Goal: Use online tool/utility: Use online tool/utility

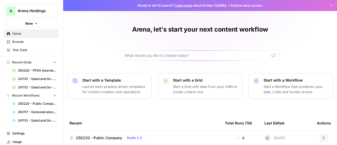
scroll to position [10, 0]
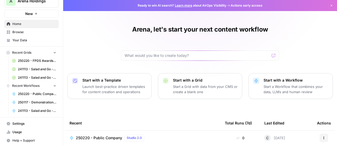
click at [53, 85] on icon "button" at bounding box center [55, 86] width 4 height 4
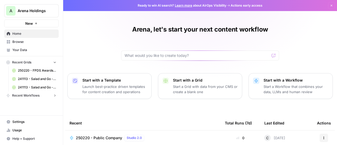
click at [48, 97] on button "Recent Workflows" at bounding box center [31, 95] width 54 height 8
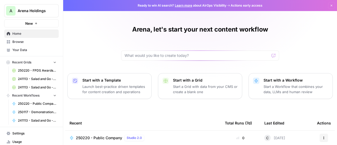
scroll to position [10, 0]
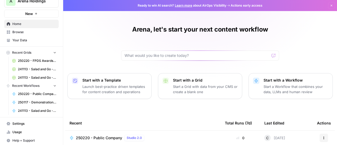
click at [9, 86] on icon "button" at bounding box center [8, 85] width 3 height 3
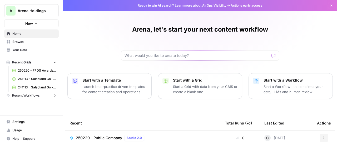
click at [35, 94] on span "Recent Workflows" at bounding box center [25, 95] width 27 height 5
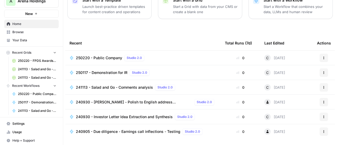
scroll to position [96, 0]
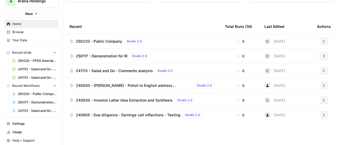
click at [97, 99] on span "240930 - Investor Letter Idea Extraction and Synthesis" at bounding box center [124, 100] width 97 height 5
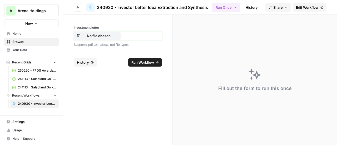
click at [110, 35] on p "No file chosen" at bounding box center [99, 35] width 34 height 5
click at [147, 62] on span "Run Workflow" at bounding box center [142, 62] width 23 height 5
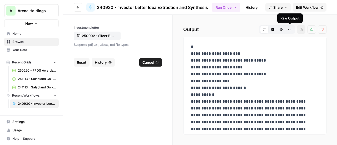
click at [289, 30] on icon "button" at bounding box center [289, 29] width 3 height 3
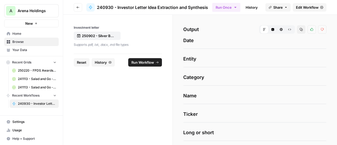
click at [288, 30] on icon "button" at bounding box center [289, 29] width 3 height 3
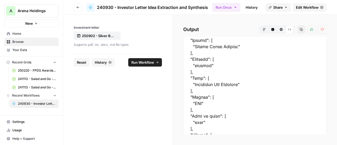
scroll to position [30, 0]
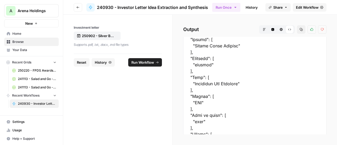
drag, startPoint x: 195, startPoint y: 84, endPoint x: 242, endPoint y: 83, distance: 47.6
click at [242, 83] on div at bounding box center [254, 125] width 143 height 236
copy div "Southwest Gas Holdings"
click at [197, 102] on div at bounding box center [254, 125] width 143 height 236
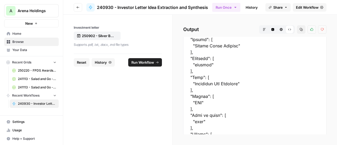
copy div "SWX"
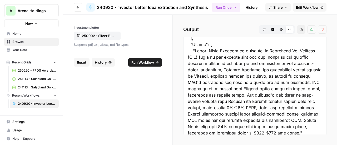
scroll to position [145, 0]
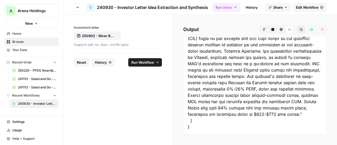
drag, startPoint x: 194, startPoint y: 69, endPoint x: 235, endPoint y: 114, distance: 60.7
click at [235, 114] on div at bounding box center [254, 16] width 143 height 236
copy div "Silver Beech Capital is investing in Southwest Gas Holdings (SWX) based on the …"
click at [198, 62] on div at bounding box center [254, 16] width 143 height 236
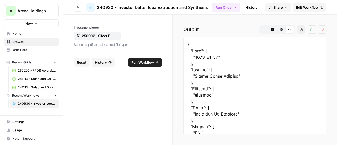
drag, startPoint x: 195, startPoint y: 75, endPoint x: 235, endPoint y: 78, distance: 40.0
copy div "Silver Beech Capital"
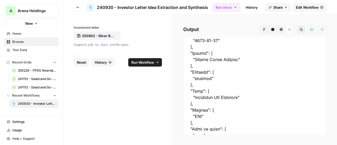
scroll to position [17, 0]
click at [196, 114] on div at bounding box center [254, 138] width 143 height 236
copy div "SWX"
drag, startPoint x: 195, startPoint y: 98, endPoint x: 242, endPoint y: 99, distance: 47.3
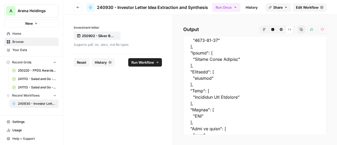
click at [242, 99] on div at bounding box center [254, 138] width 143 height 236
copy div "Southwest Gas Holdings"
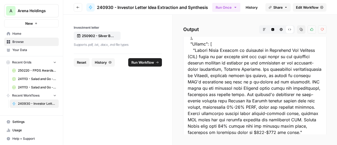
scroll to position [145, 0]
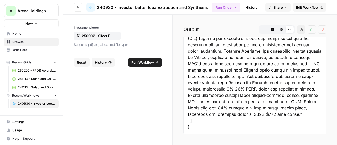
drag, startPoint x: 195, startPoint y: 111, endPoint x: 234, endPoint y: 114, distance: 39.8
click at [234, 114] on div at bounding box center [254, 16] width 143 height 236
copy div "Silver Beech Capital is investing in Southwest Gas Holdings (SWX) based on the …"
